Goal: Navigation & Orientation: Find specific page/section

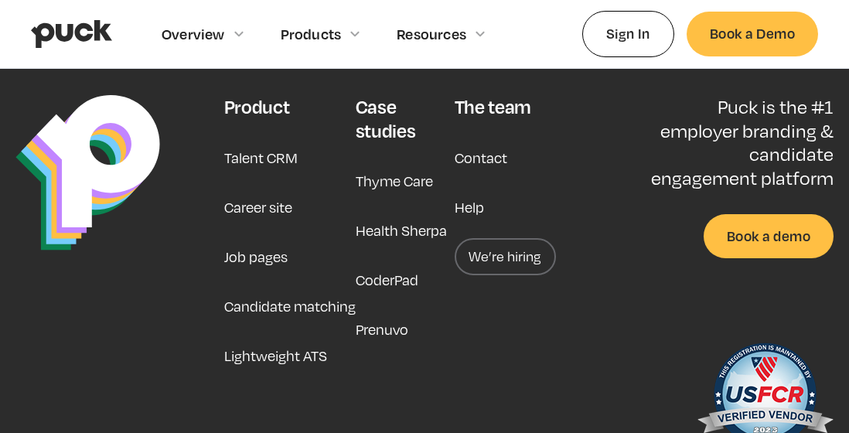
scroll to position [4470, 0]
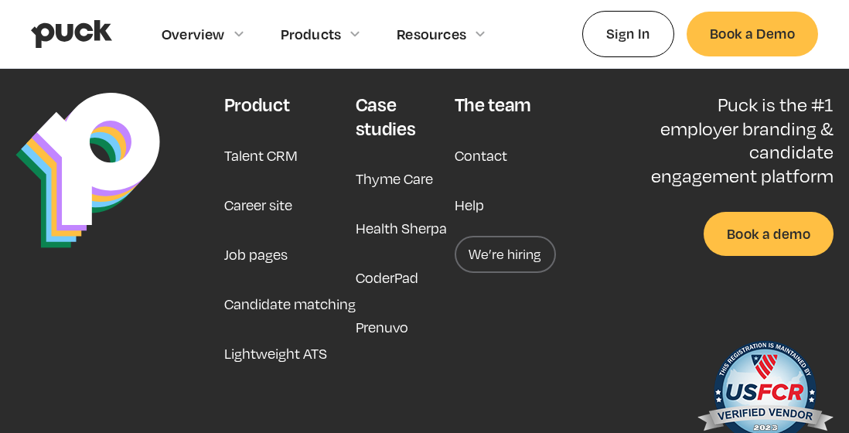
click at [266, 236] on link "Job pages" at bounding box center [255, 254] width 63 height 37
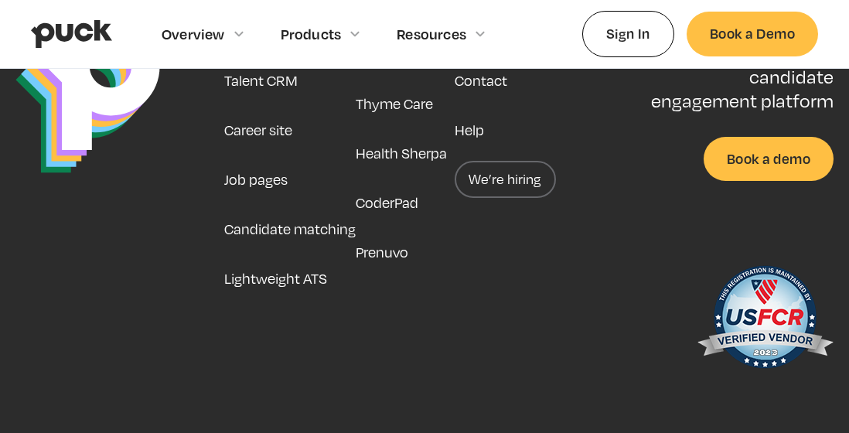
scroll to position [4553, 0]
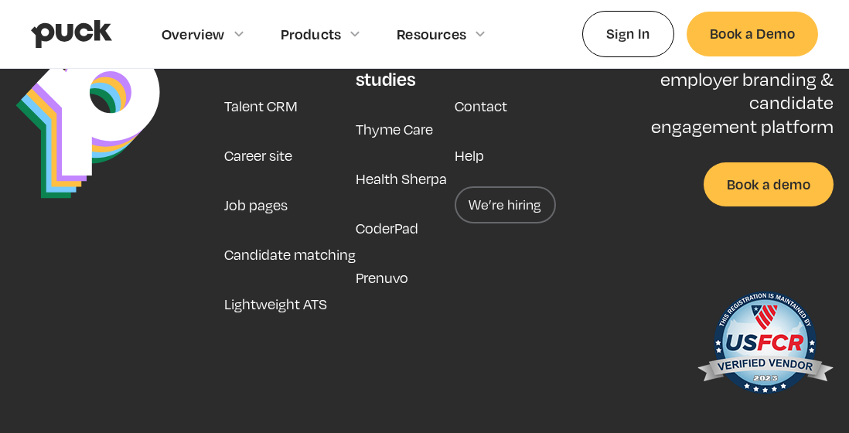
click at [269, 153] on link "Career site" at bounding box center [258, 155] width 68 height 37
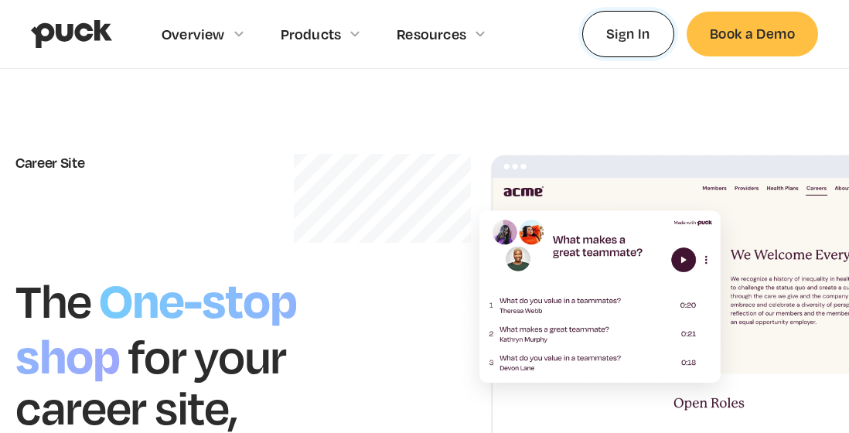
click at [650, 40] on link "Sign In" at bounding box center [628, 34] width 92 height 46
